Goal: Transaction & Acquisition: Purchase product/service

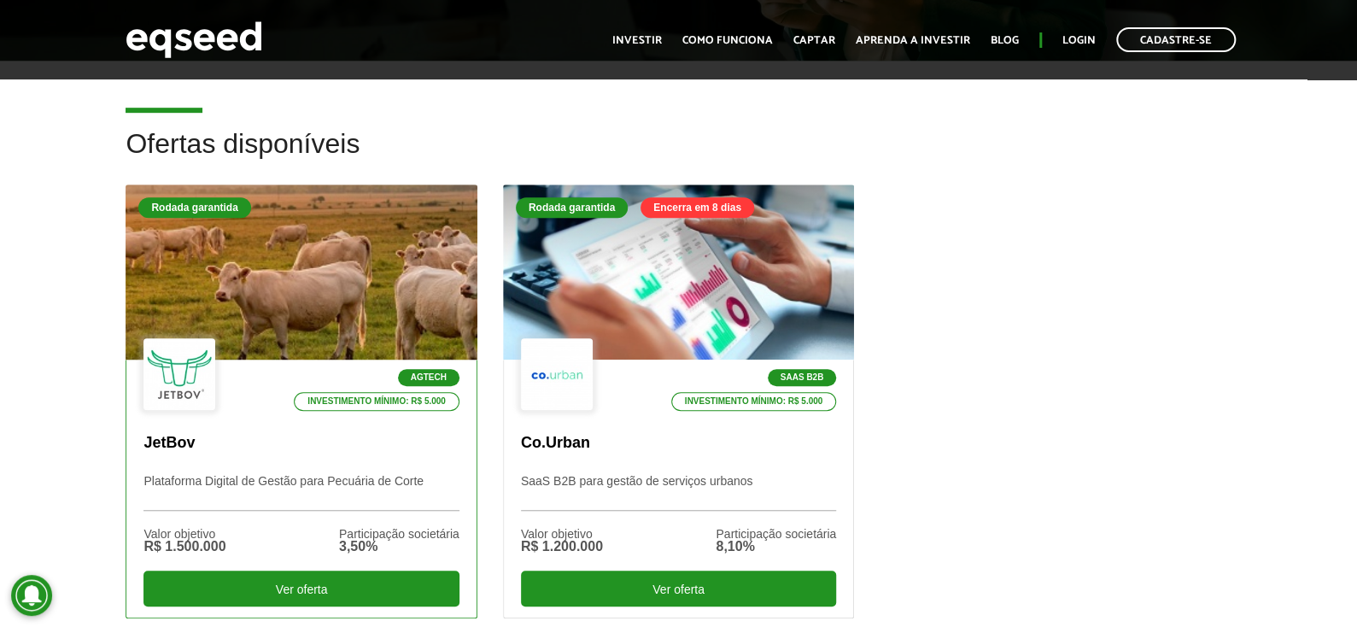
scroll to position [598, 0]
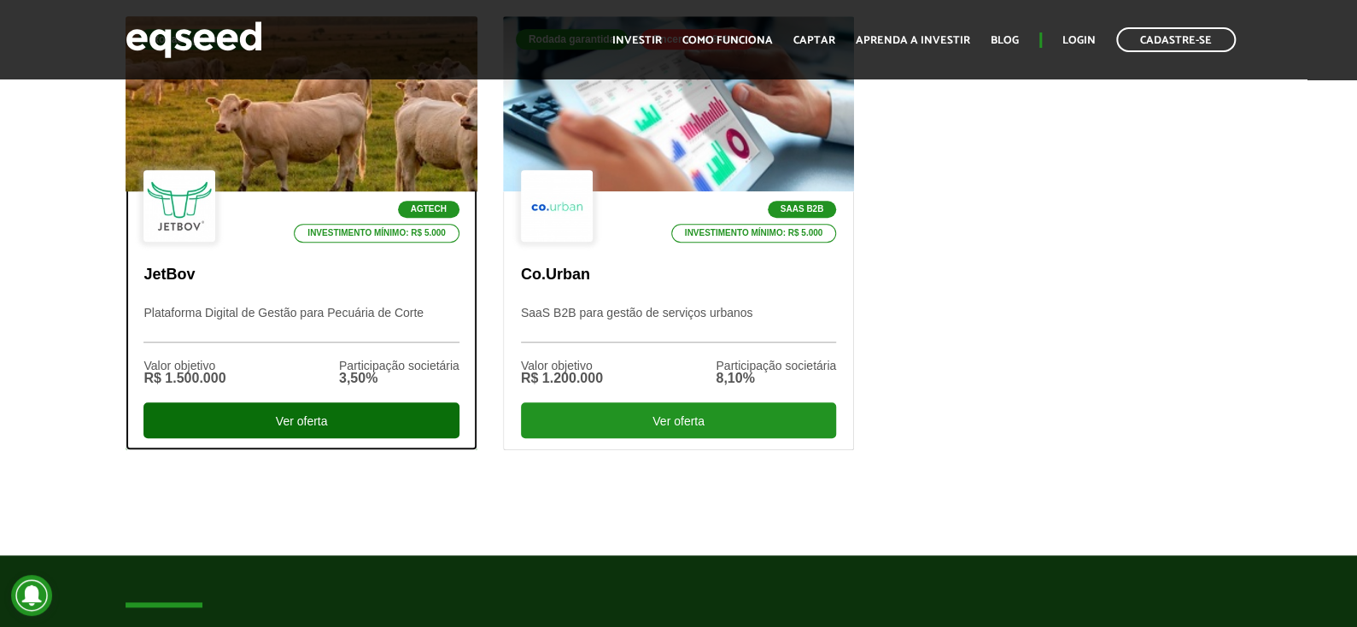
click at [347, 423] on div "Ver oferta" at bounding box center [300, 420] width 315 height 36
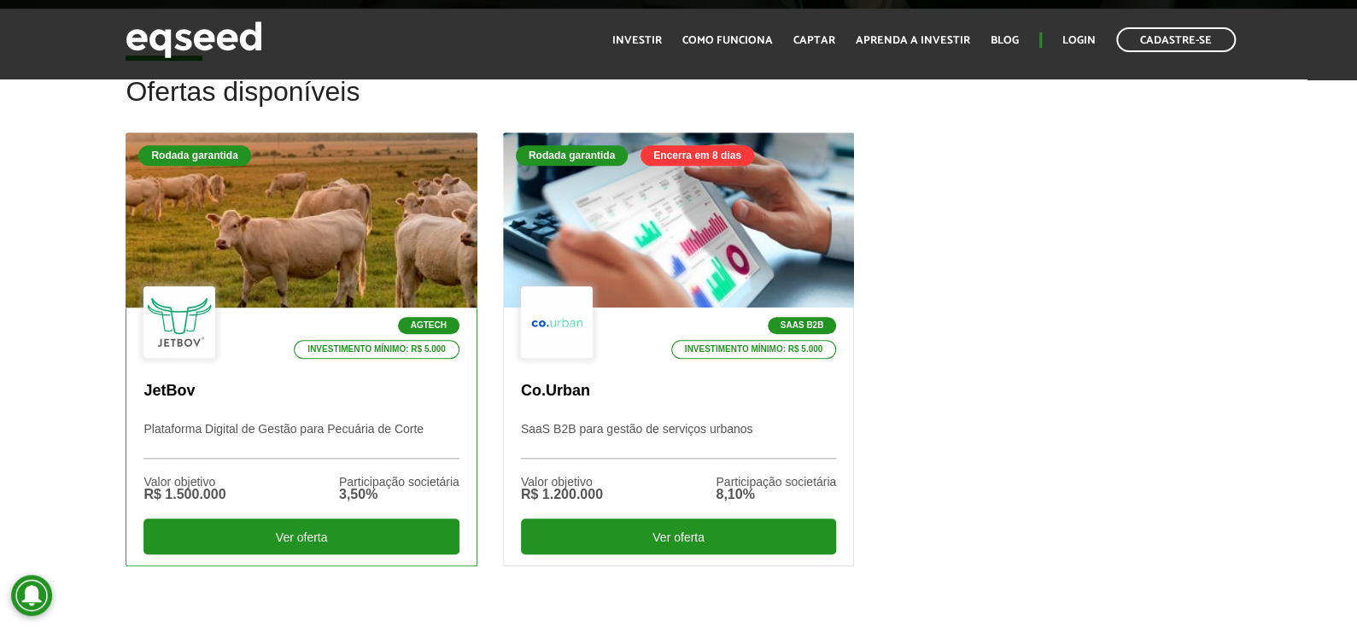
scroll to position [512, 0]
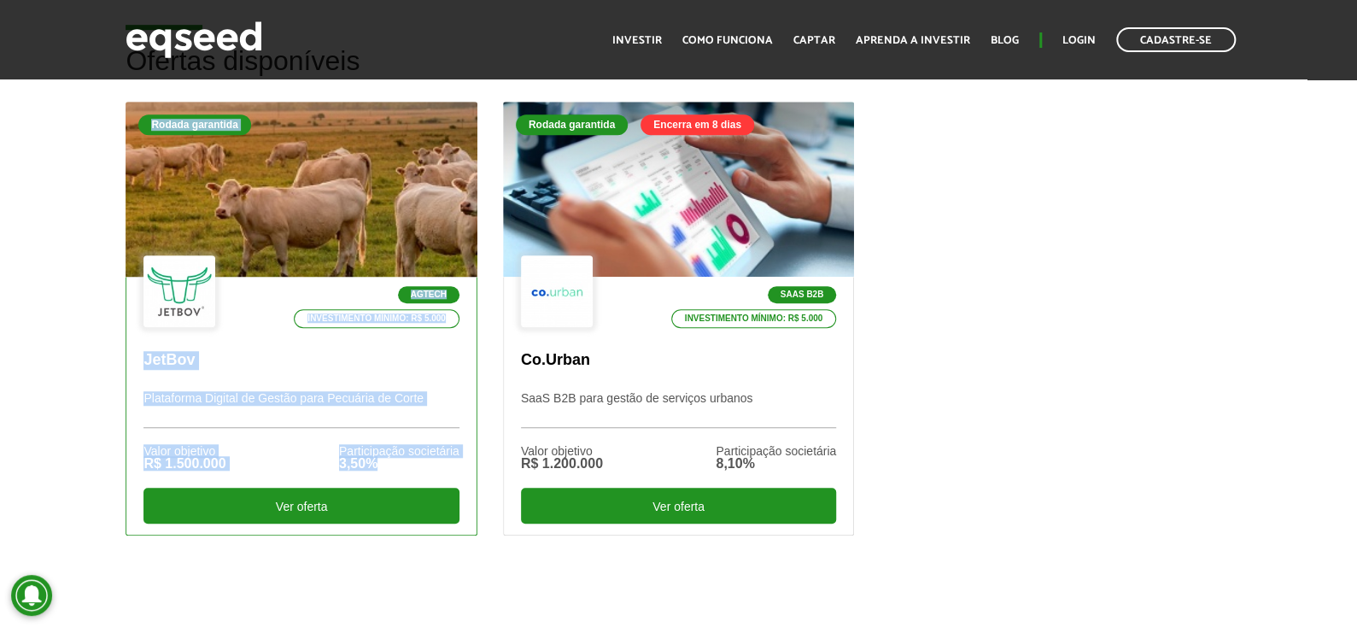
drag, startPoint x: 43, startPoint y: 407, endPoint x: 412, endPoint y: 461, distance: 372.8
click at [412, 461] on div "Ofertas disponíveis Rodada garantida Agtech Investimento mínimo: R$ 5.000 JetBo…" at bounding box center [678, 317] width 1357 height 543
copy link "Rodada garantida Agtech Investimento mínimo: R$ 5.000 JetBov Plataforma Digital…"
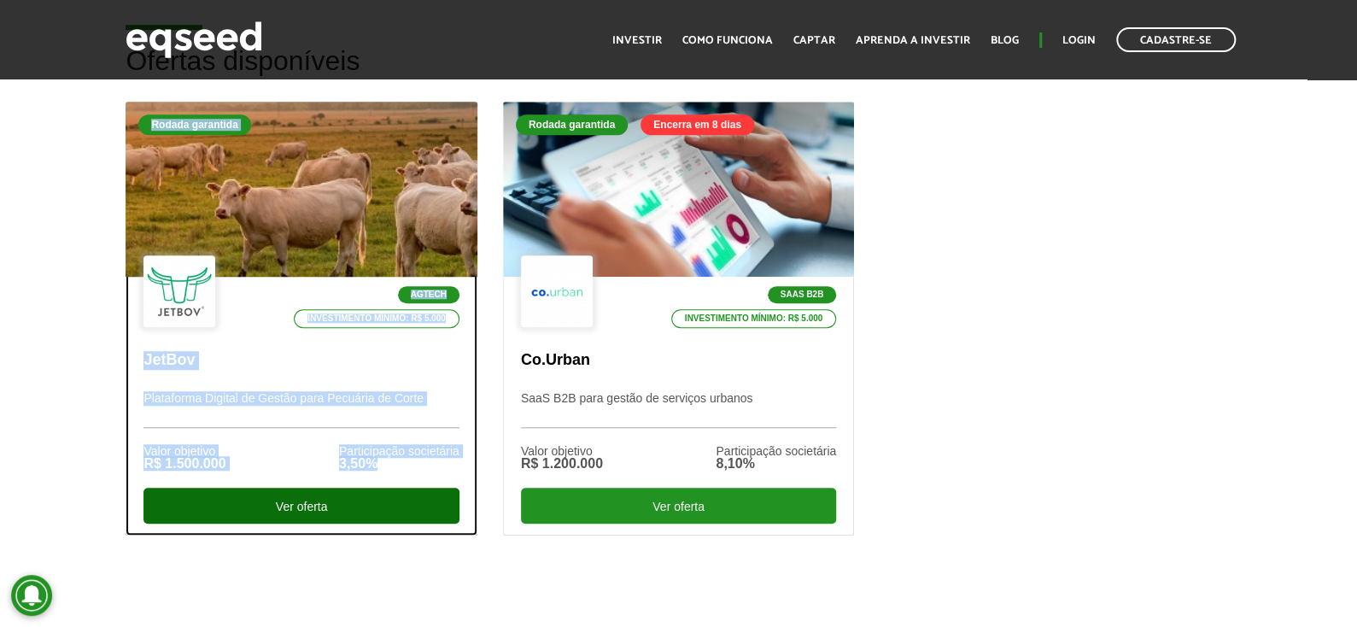
click at [382, 495] on div "Ver oferta" at bounding box center [300, 506] width 315 height 36
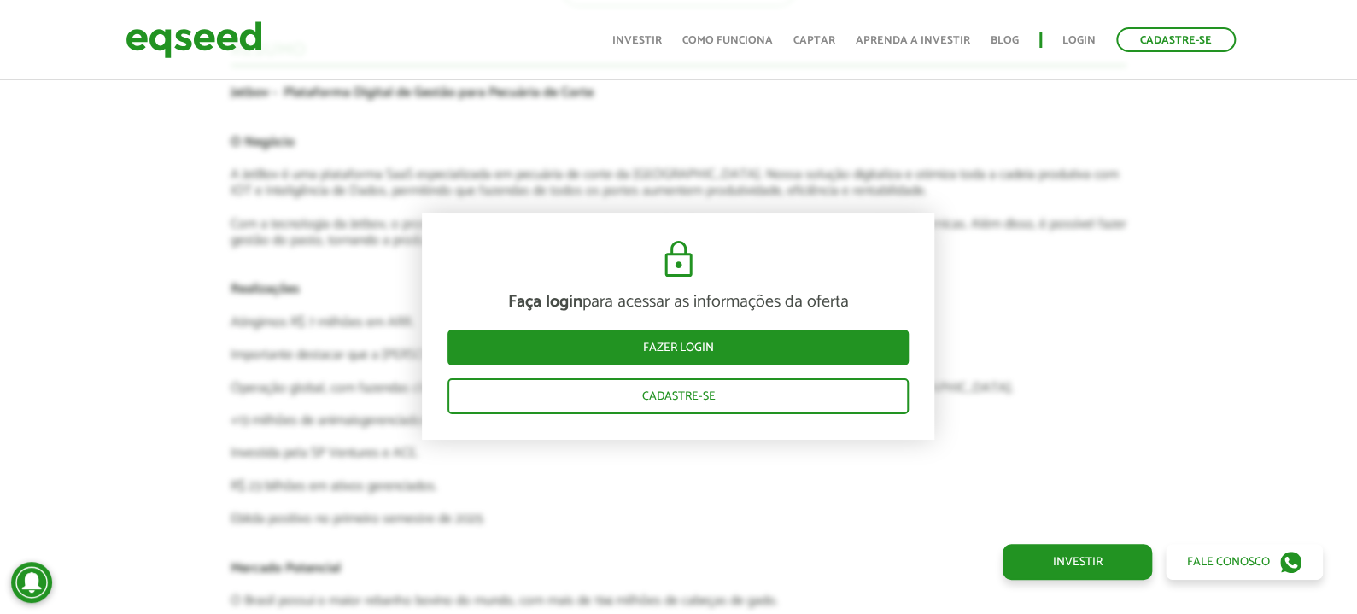
scroll to position [3248, 0]
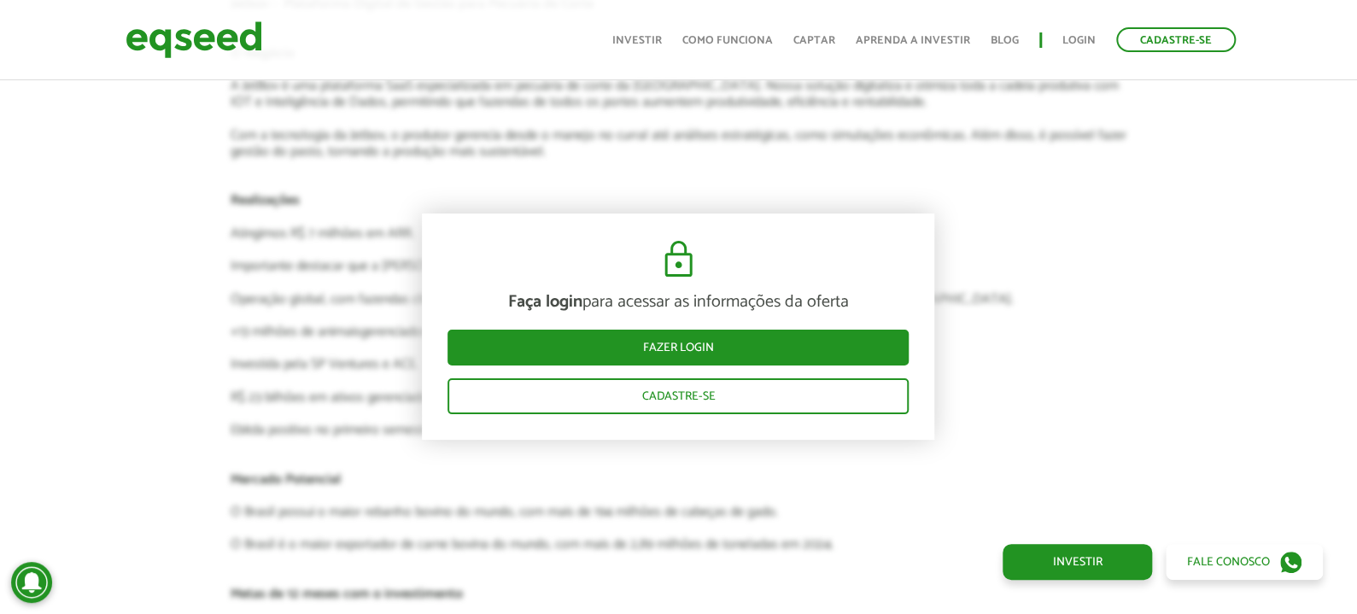
drag, startPoint x: 185, startPoint y: 231, endPoint x: 646, endPoint y: 245, distance: 461.3
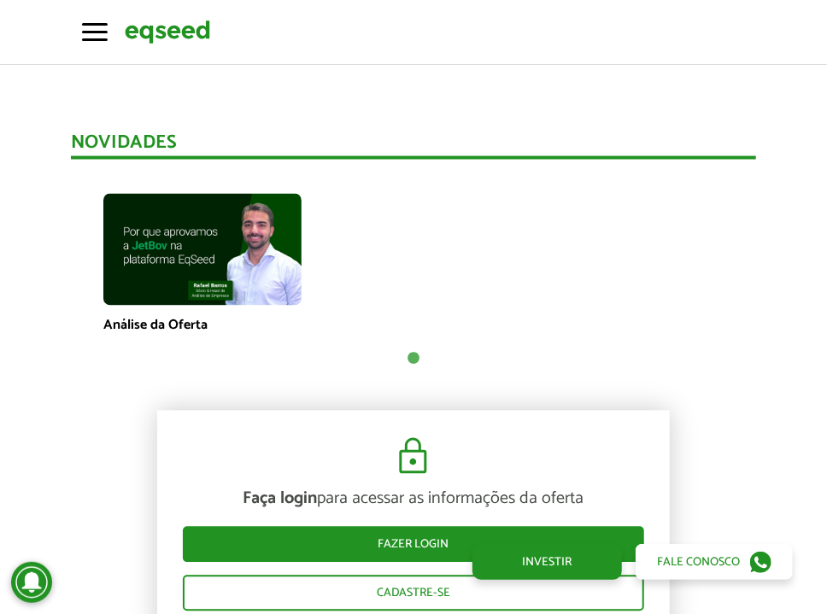
scroll to position [1113, 0]
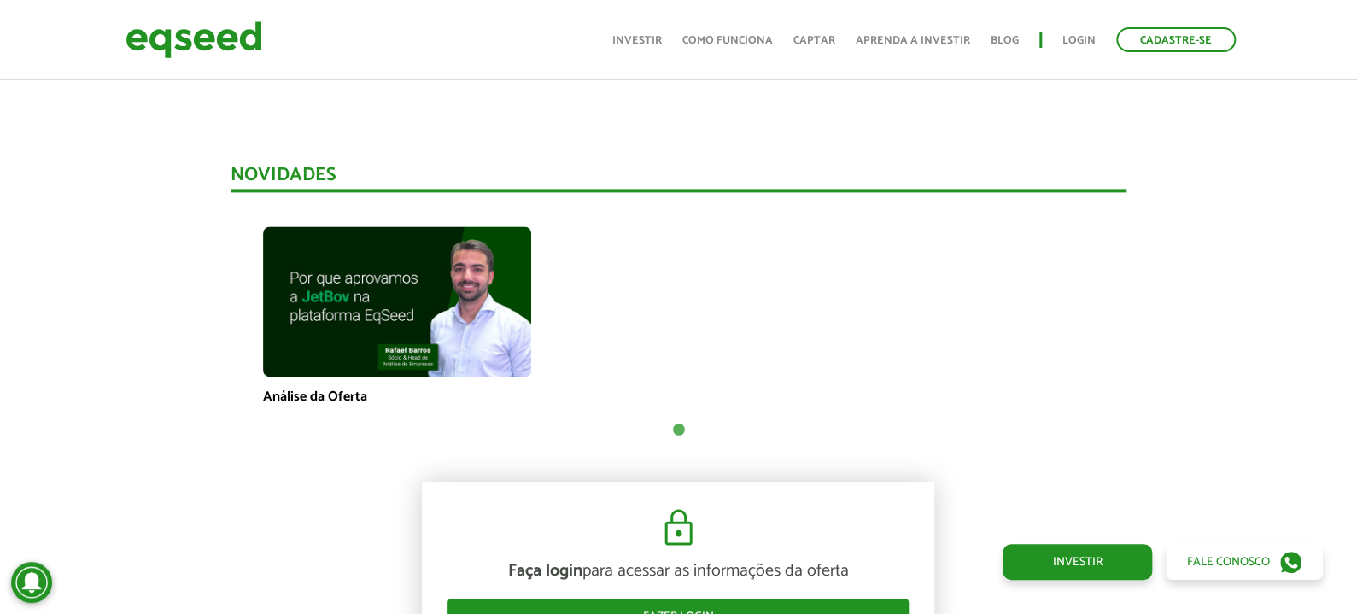
drag, startPoint x: 758, startPoint y: 162, endPoint x: 683, endPoint y: 309, distance: 165.0
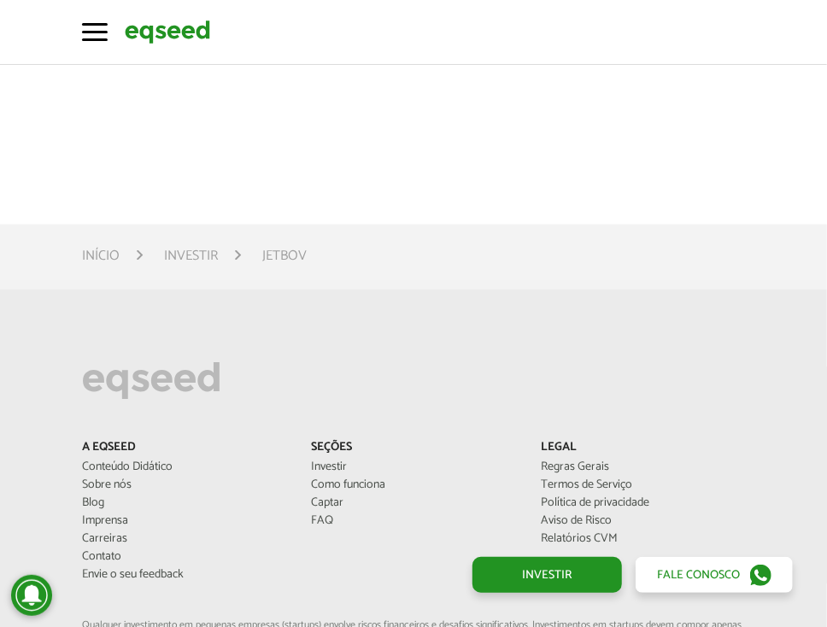
scroll to position [1024, 0]
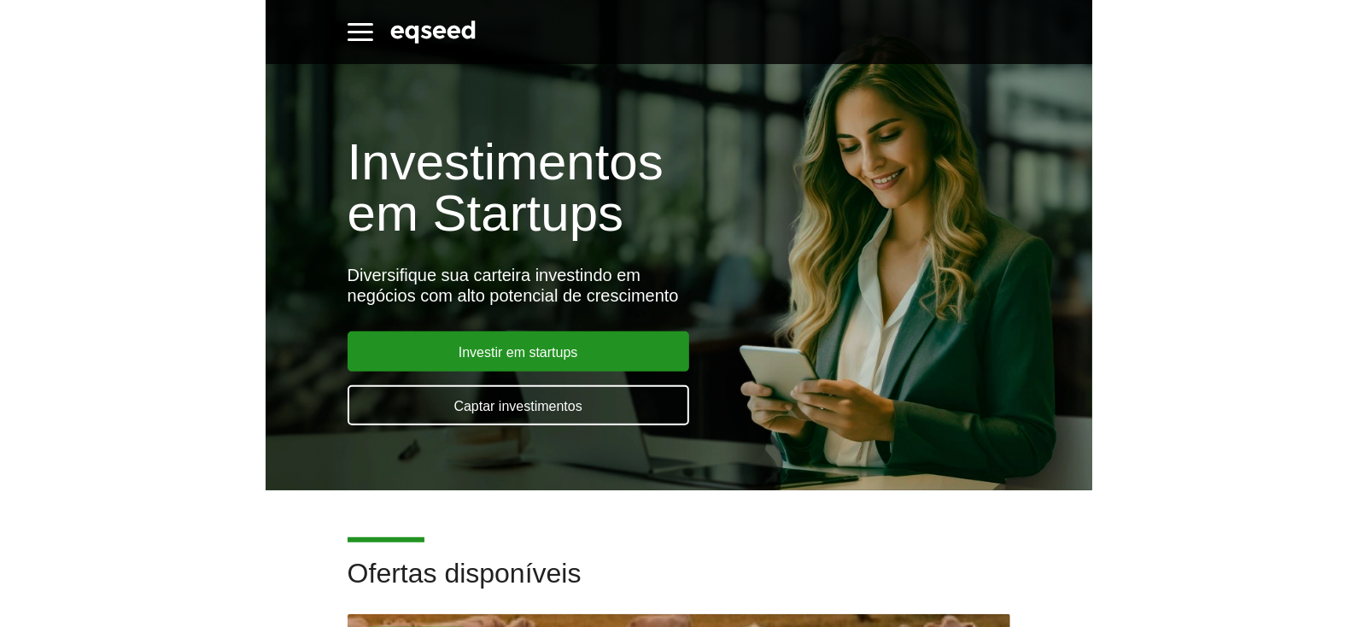
scroll to position [512, 0]
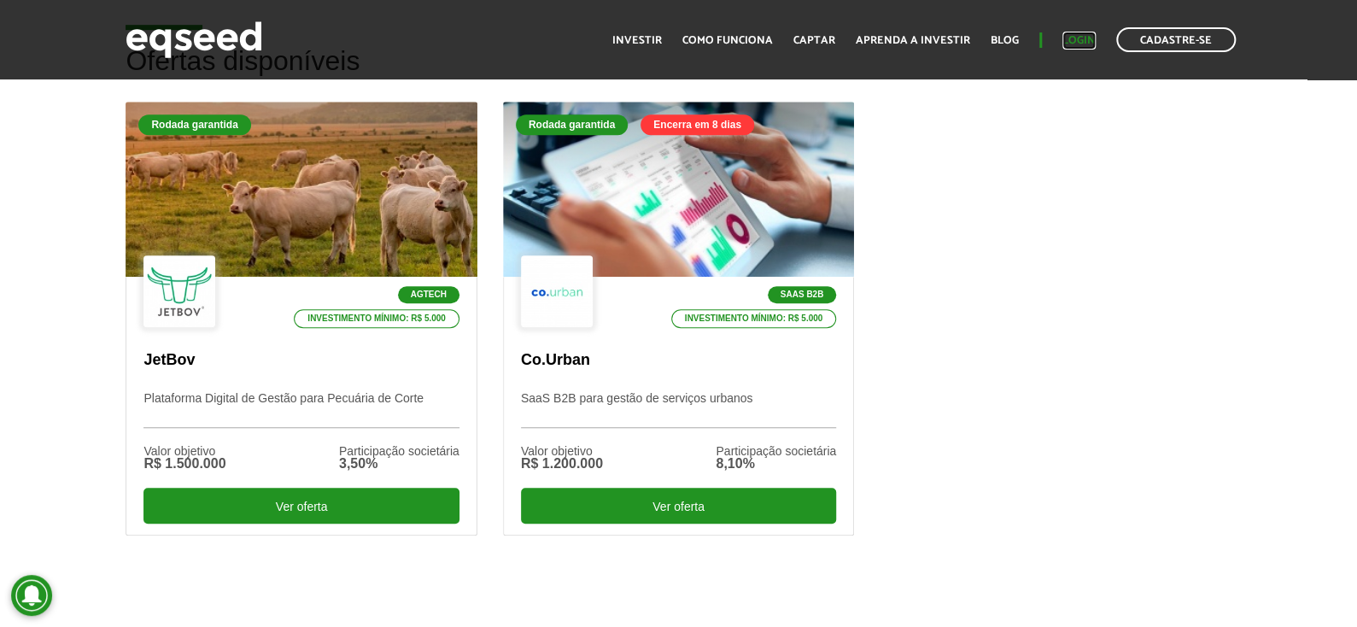
click at [826, 35] on link "Login" at bounding box center [1078, 40] width 33 height 11
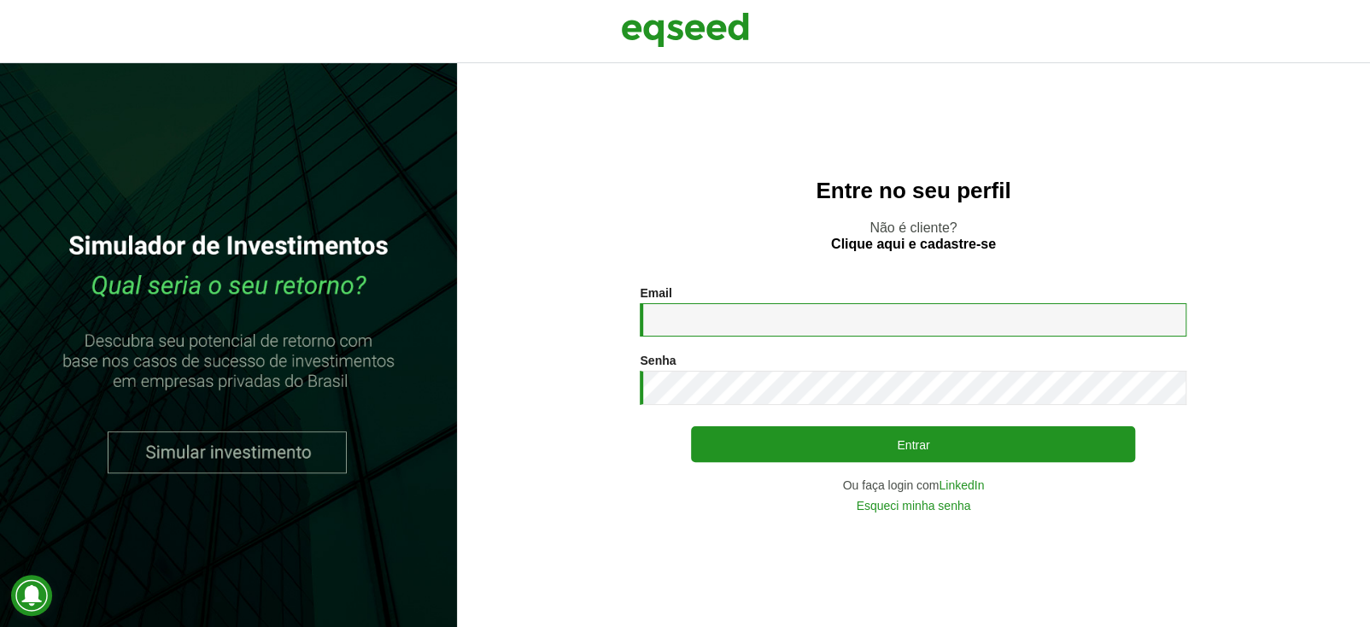
click at [906, 315] on input "Email *" at bounding box center [913, 319] width 546 height 33
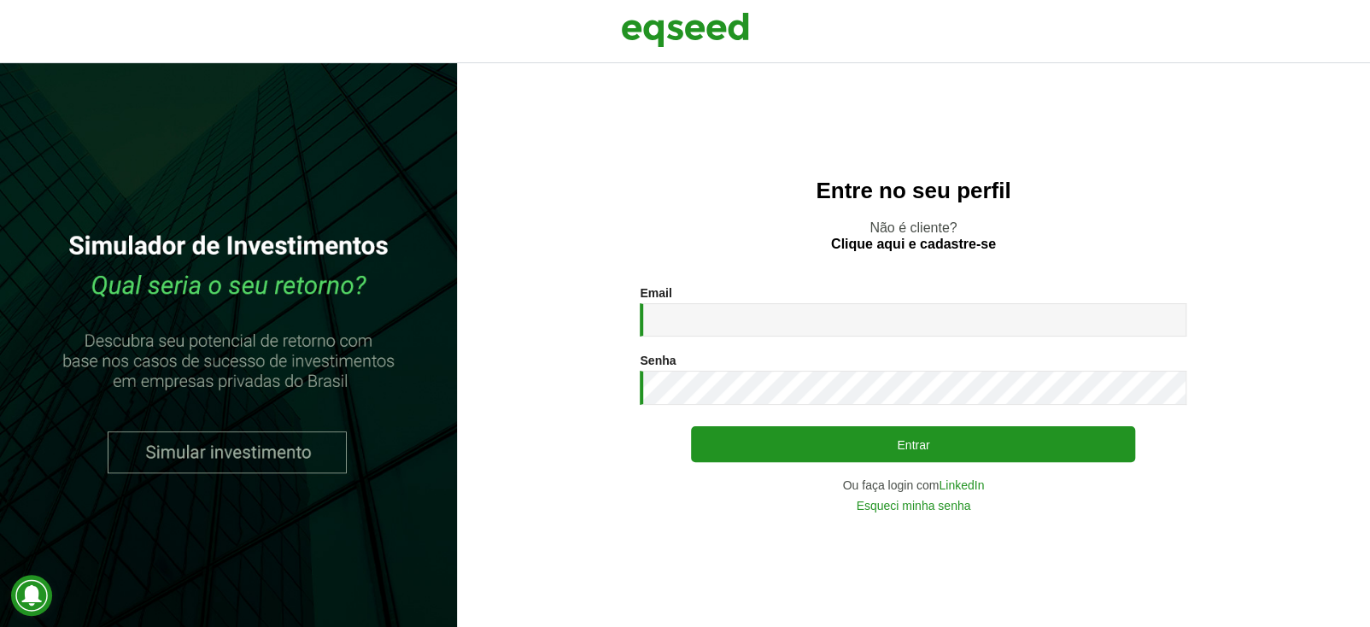
click at [587, 482] on section "Email * Digite seu endereço de e-mail. Senha * Digite a senha que será usada em…" at bounding box center [913, 398] width 844 height 225
click at [955, 491] on link "LinkedIn" at bounding box center [960, 485] width 45 height 12
